Goal: Check status

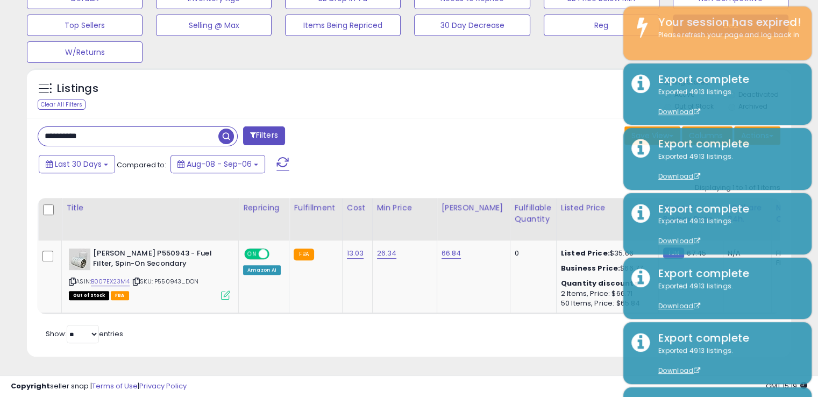
scroll to position [220, 442]
